Goal: Information Seeking & Learning: Learn about a topic

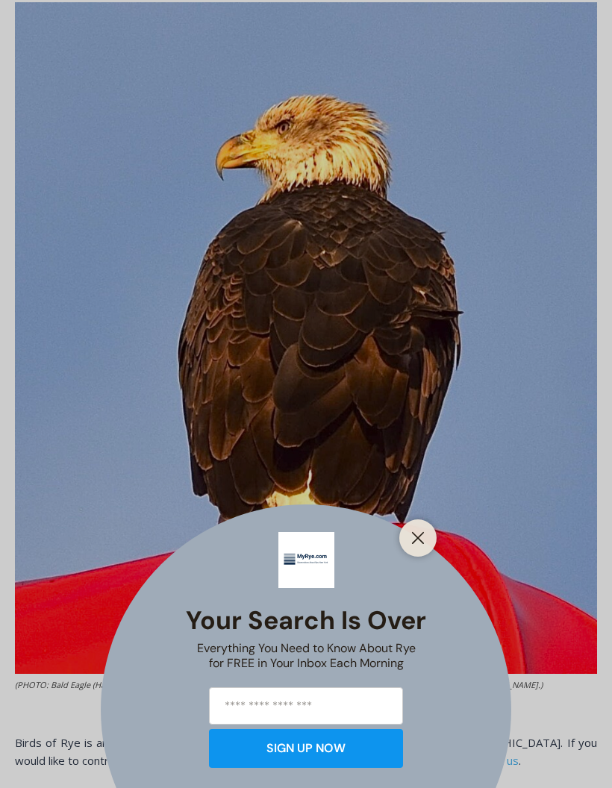
click at [422, 548] on button "Close" at bounding box center [417, 537] width 21 height 21
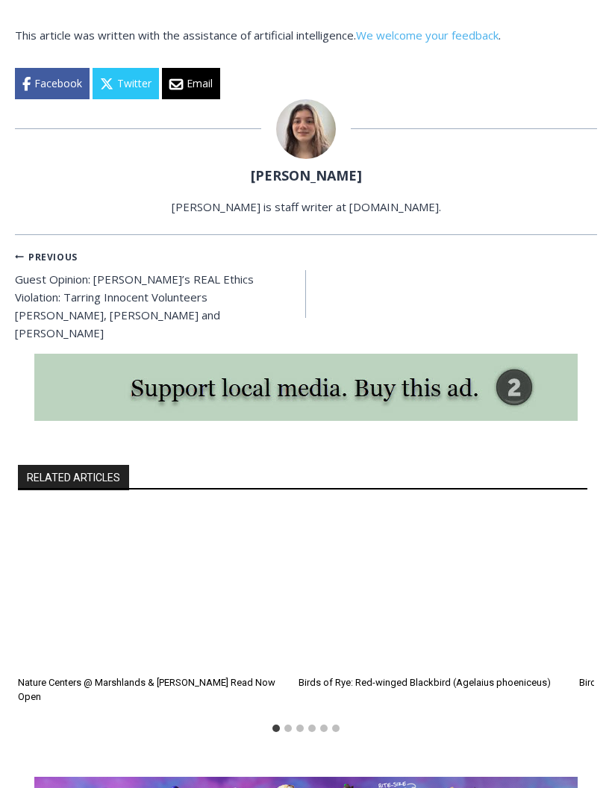
scroll to position [2748, 0]
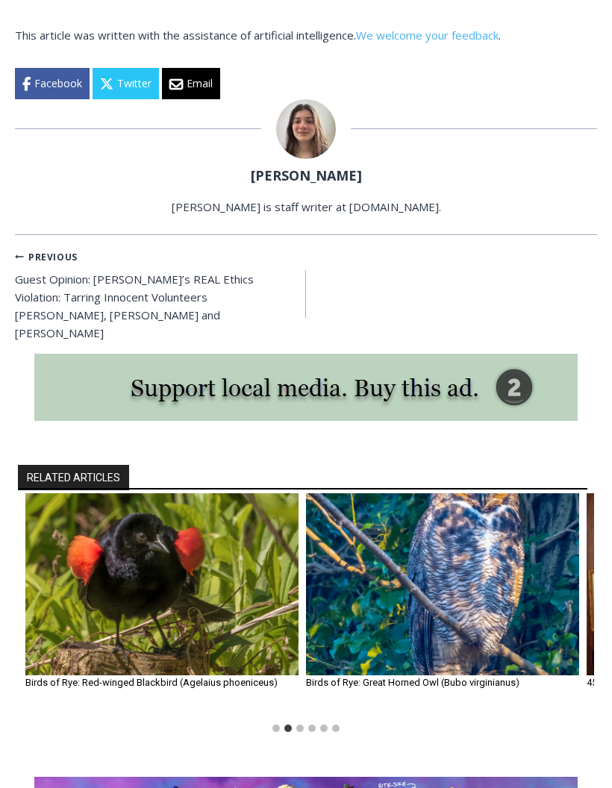
click at [415, 529] on img "3 of 6" at bounding box center [442, 584] width 273 height 182
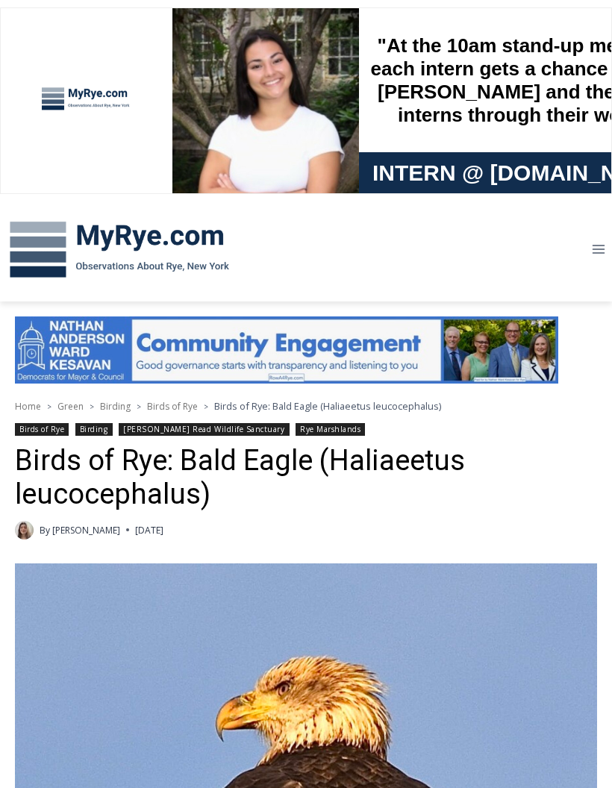
scroll to position [2807, 0]
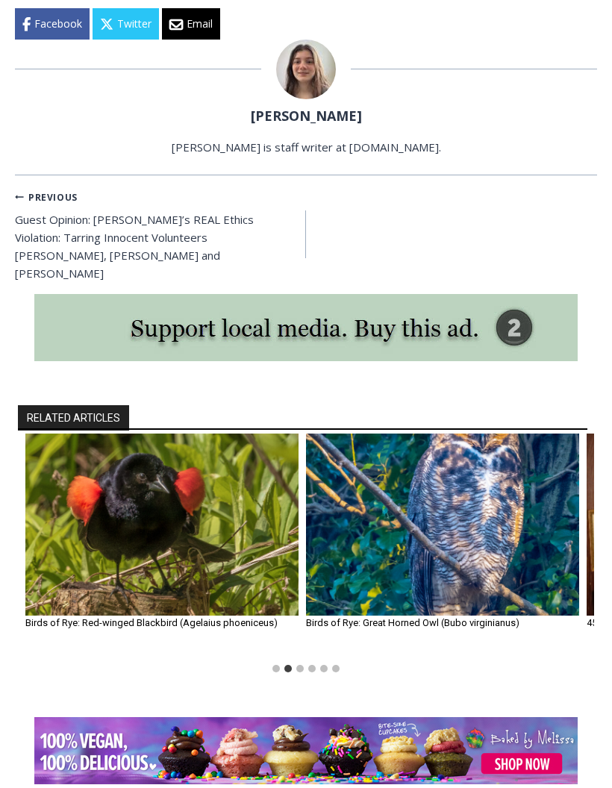
click at [205, 465] on img "2 of 6" at bounding box center [161, 524] width 273 height 182
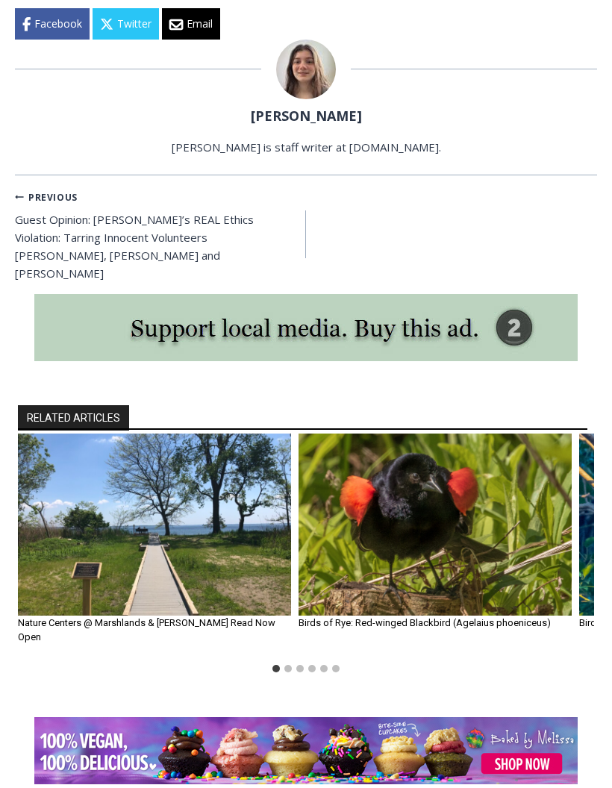
click at [219, 499] on img "1 of 6" at bounding box center [154, 524] width 273 height 182
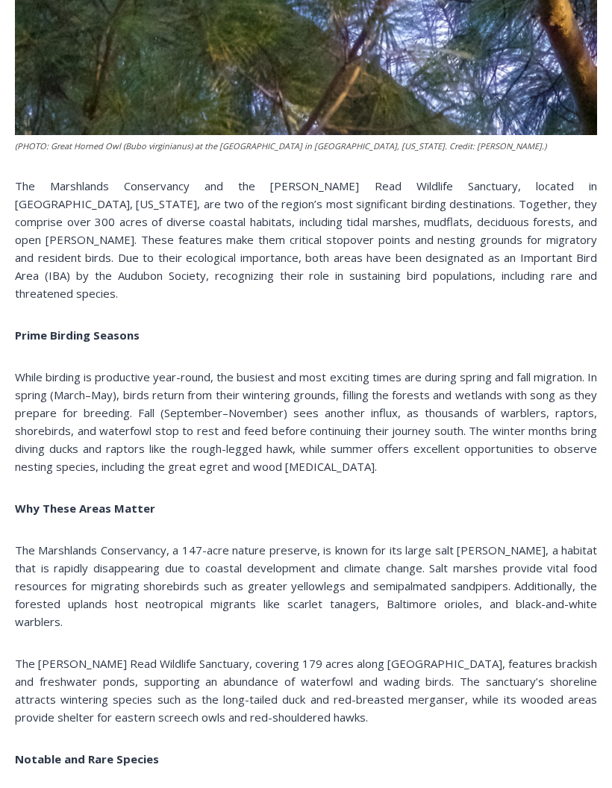
scroll to position [2227, 0]
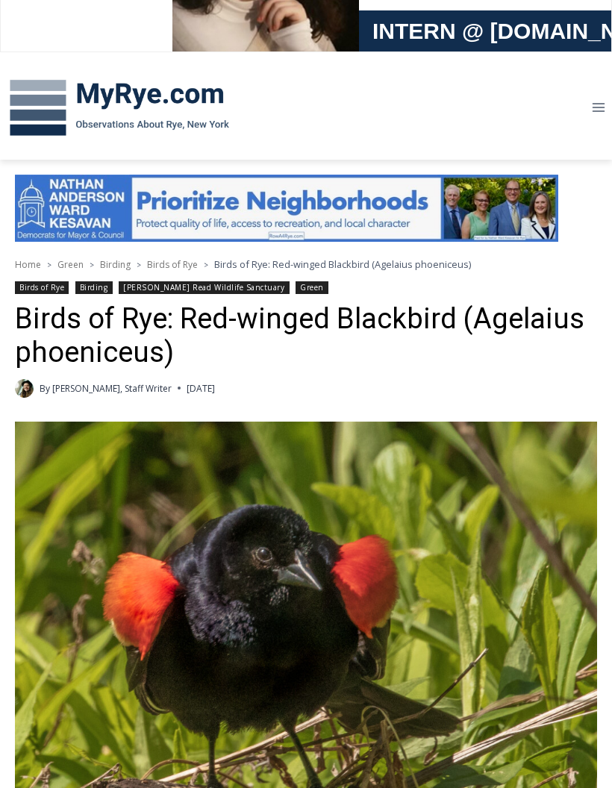
scroll to position [132, 0]
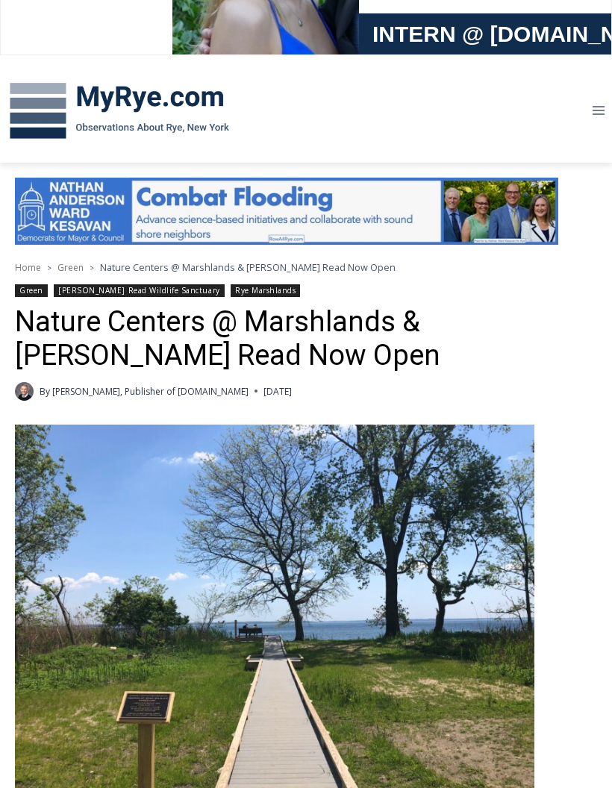
scroll to position [134, 0]
